Goal: Check status: Check status

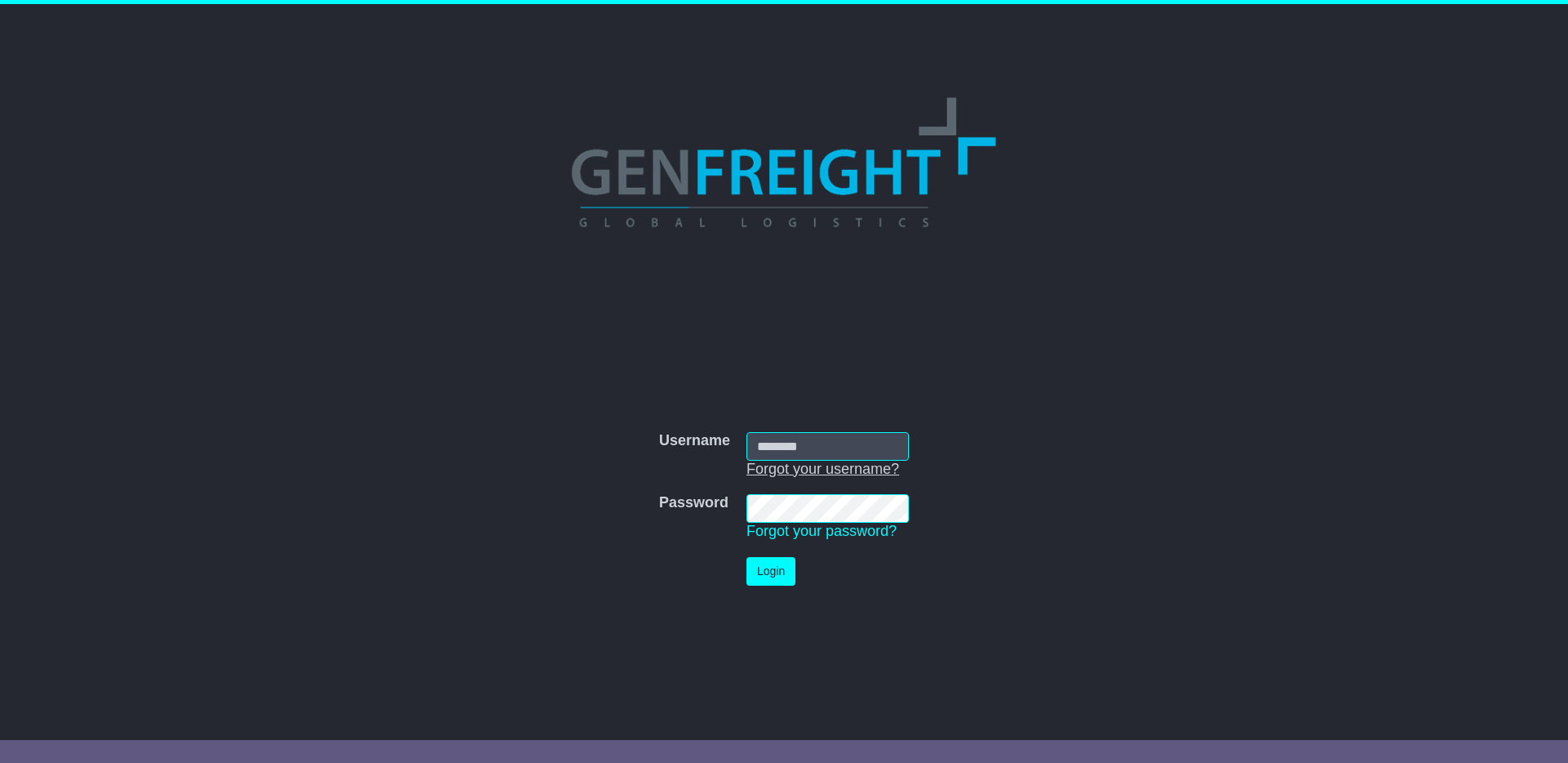
click at [790, 460] on link "Forgot your username?" at bounding box center [823, 468] width 153 height 16
type input "**********"
click at [776, 575] on button "Login" at bounding box center [771, 570] width 49 height 28
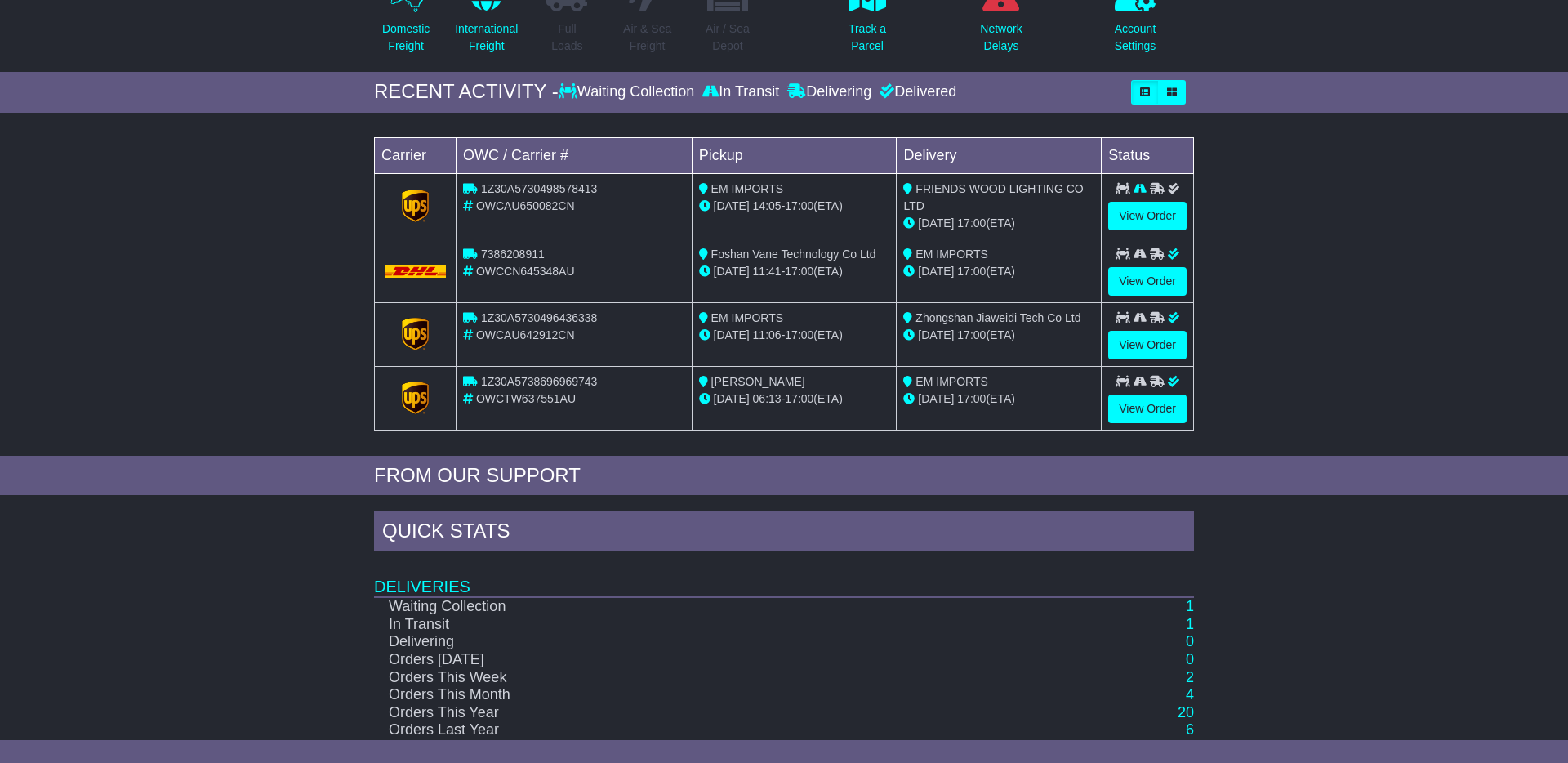
scroll to position [236, 0]
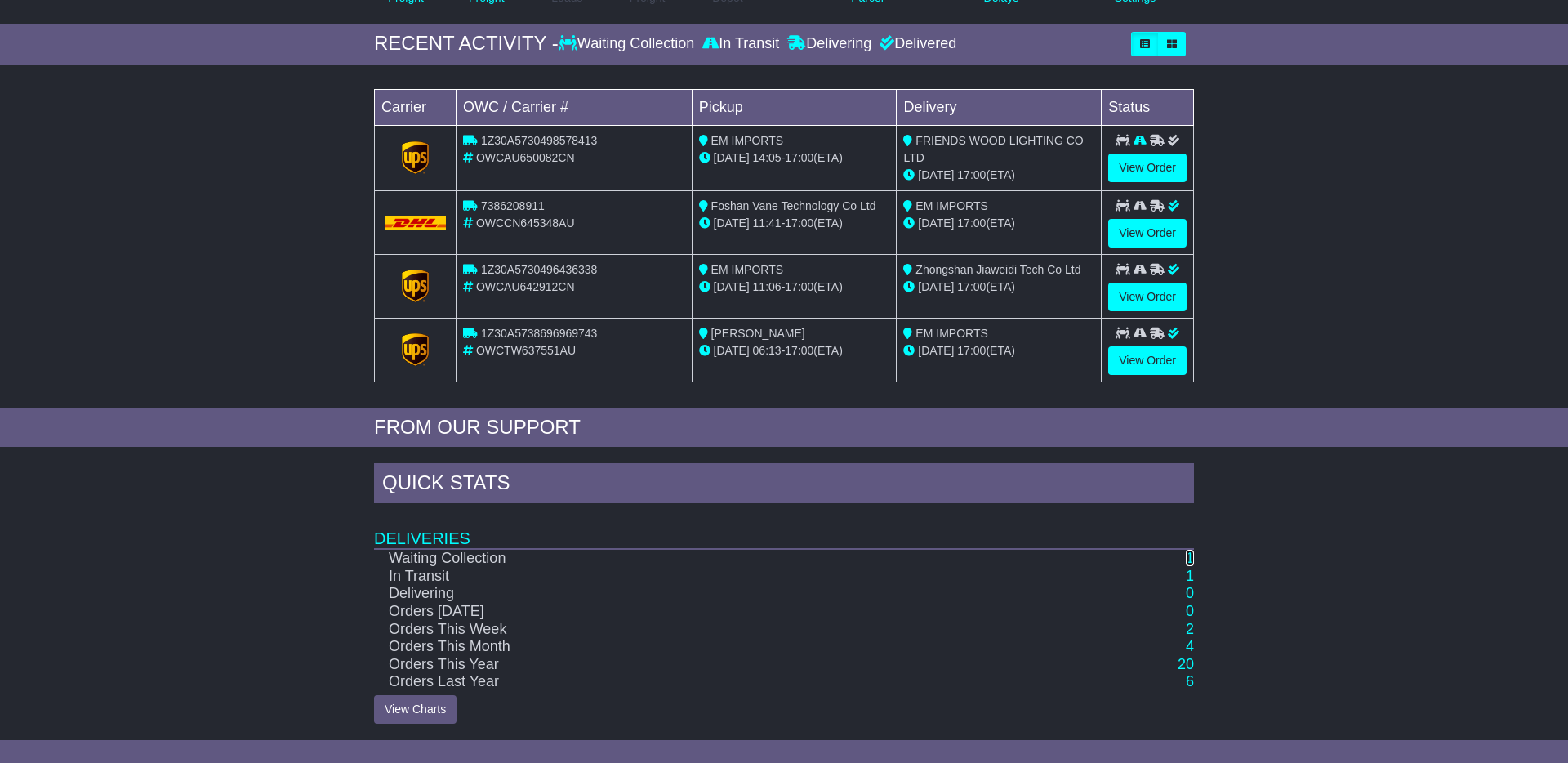
click at [1191, 557] on link "1" at bounding box center [1190, 557] width 8 height 16
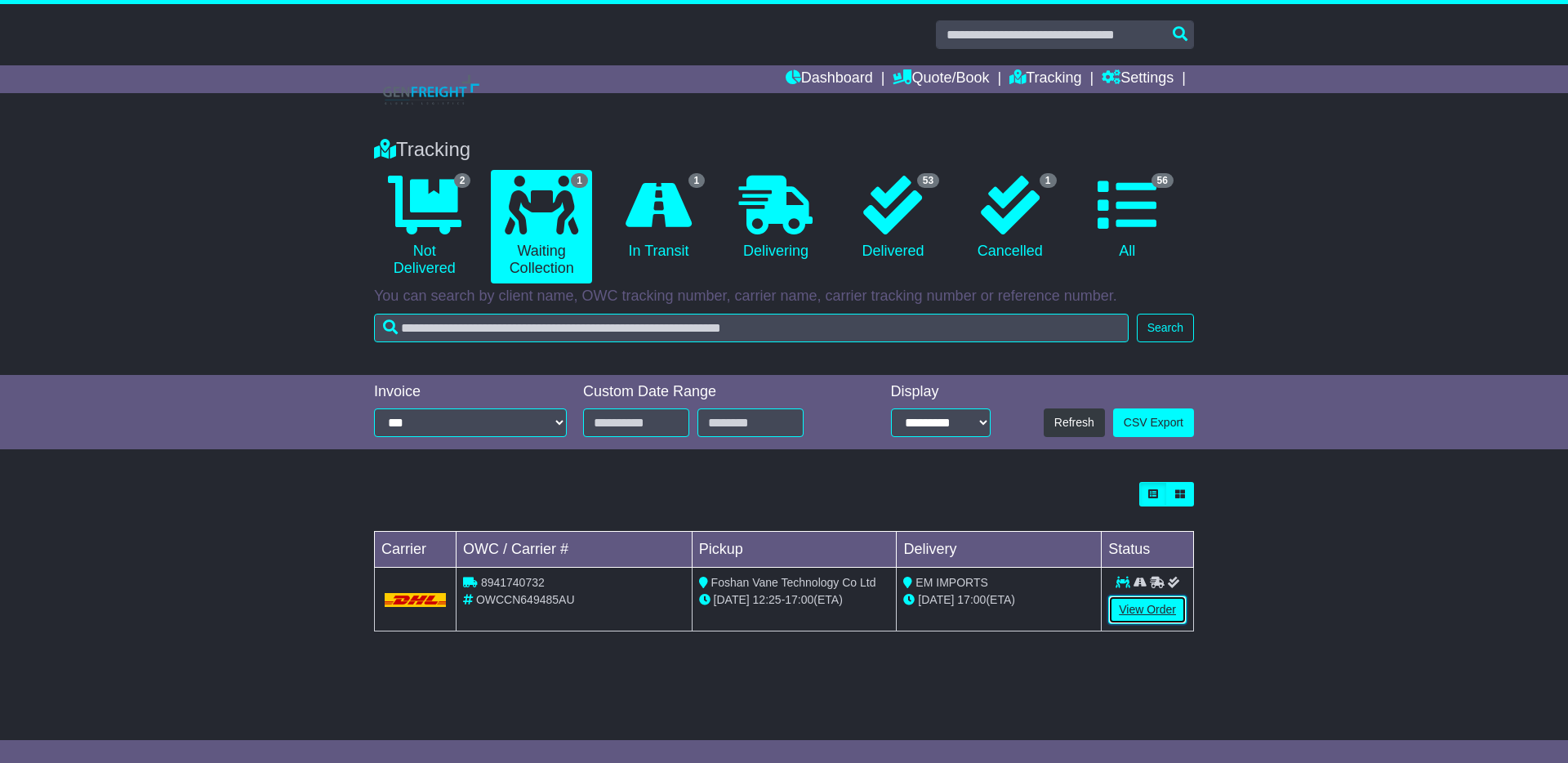
click at [1159, 604] on link "View Order" at bounding box center [1147, 609] width 78 height 28
